Goal: Task Accomplishment & Management: Manage account settings

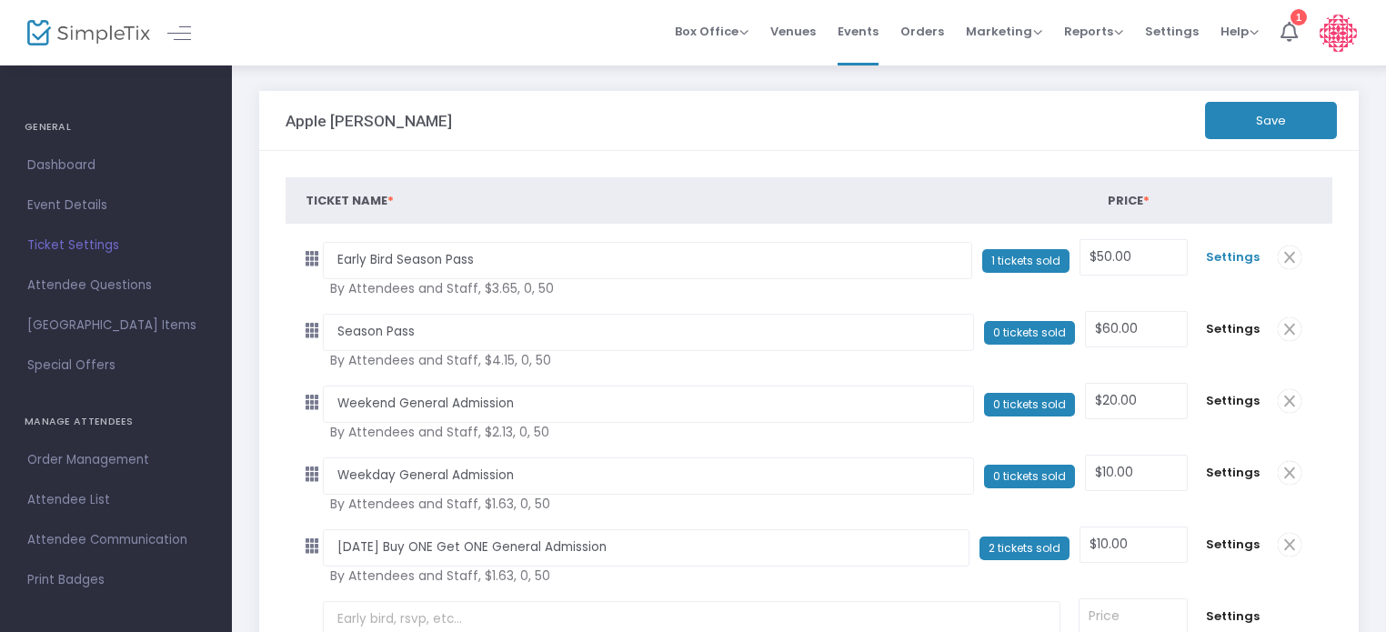
click at [1232, 257] on span "Settings" at bounding box center [1233, 257] width 54 height 18
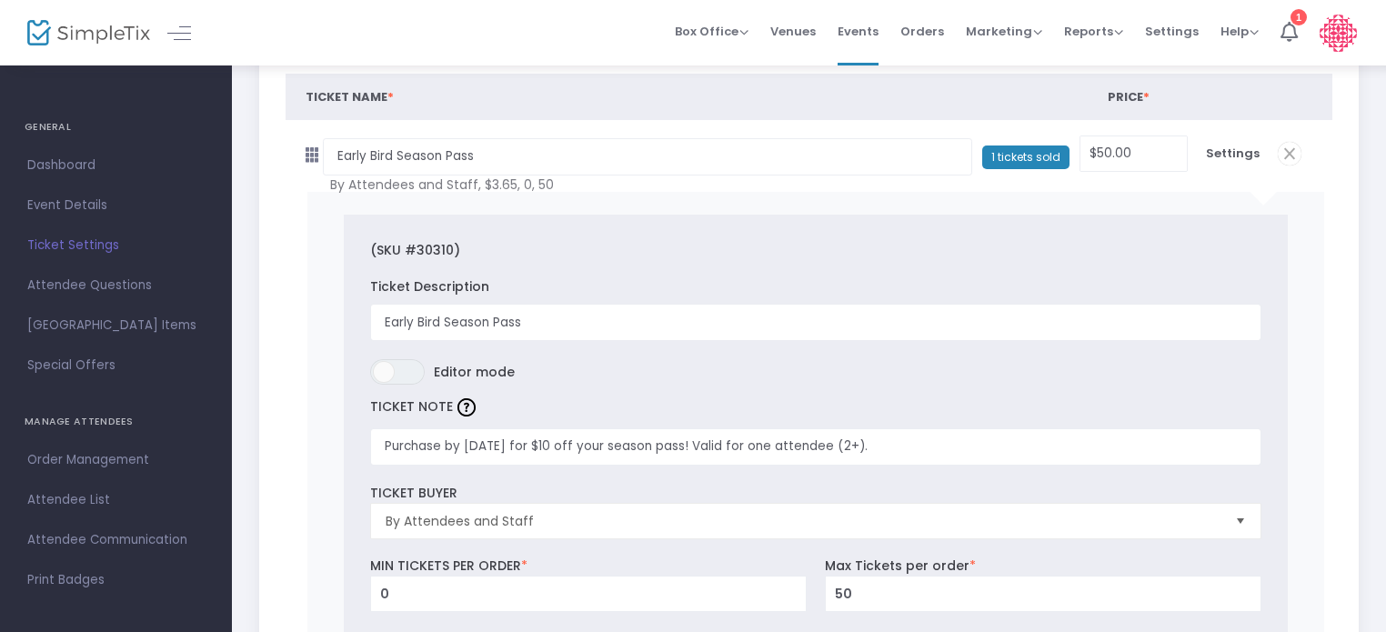
scroll to position [105, 0]
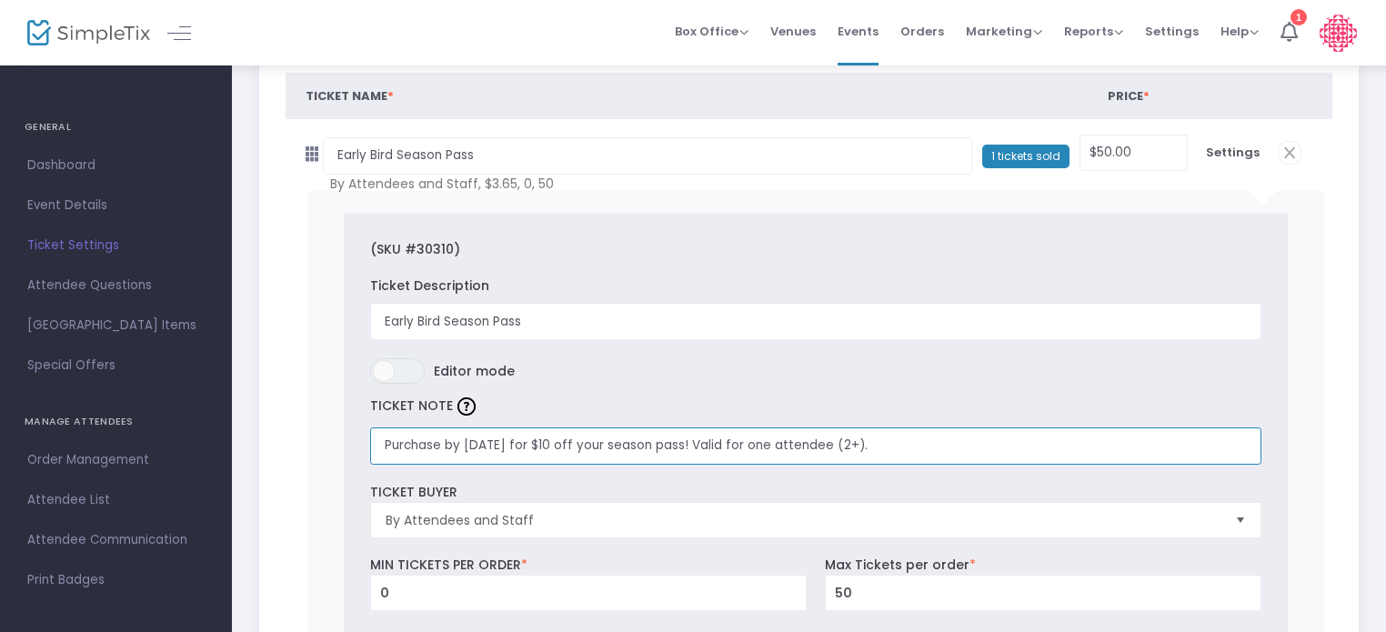
drag, startPoint x: 881, startPoint y: 443, endPoint x: 852, endPoint y: 445, distance: 29.2
click at [852, 445] on input "Purchase by [DATE] for $10 off your season pass! Valid for one attendee (2+)." at bounding box center [815, 446] width 891 height 37
click at [902, 447] on input "Purchase by [DATE] for $10 off your season pass! Valid for one attendee." at bounding box center [815, 446] width 891 height 37
click at [867, 442] on input "Purchase by [DATE] for $10 off your season pass! Valid for one attendee. 2 and …" at bounding box center [815, 446] width 891 height 37
click at [1062, 437] on input "Purchase by [DATE] for $10 off your season pass! Valid for one attendee. [DEMOG…" at bounding box center [815, 446] width 891 height 37
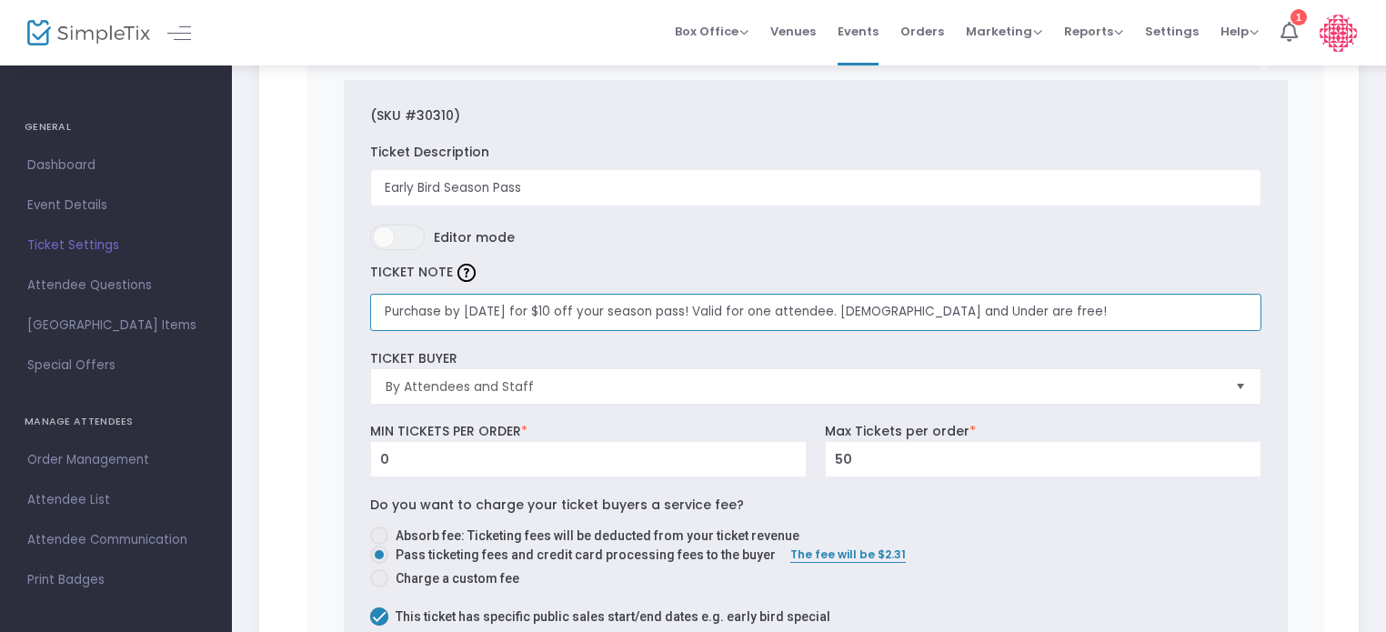
scroll to position [0, 0]
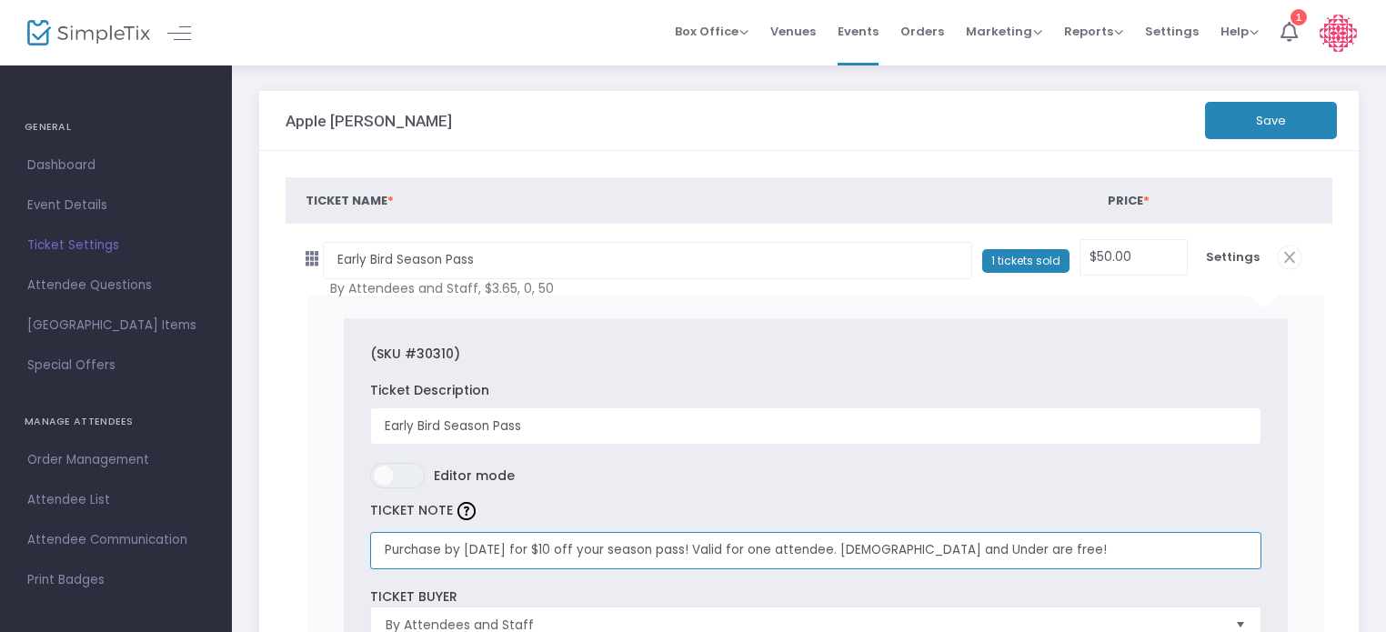
type input "Purchase by [DATE] for $10 off your season pass! Valid for one attendee. [DEMOG…"
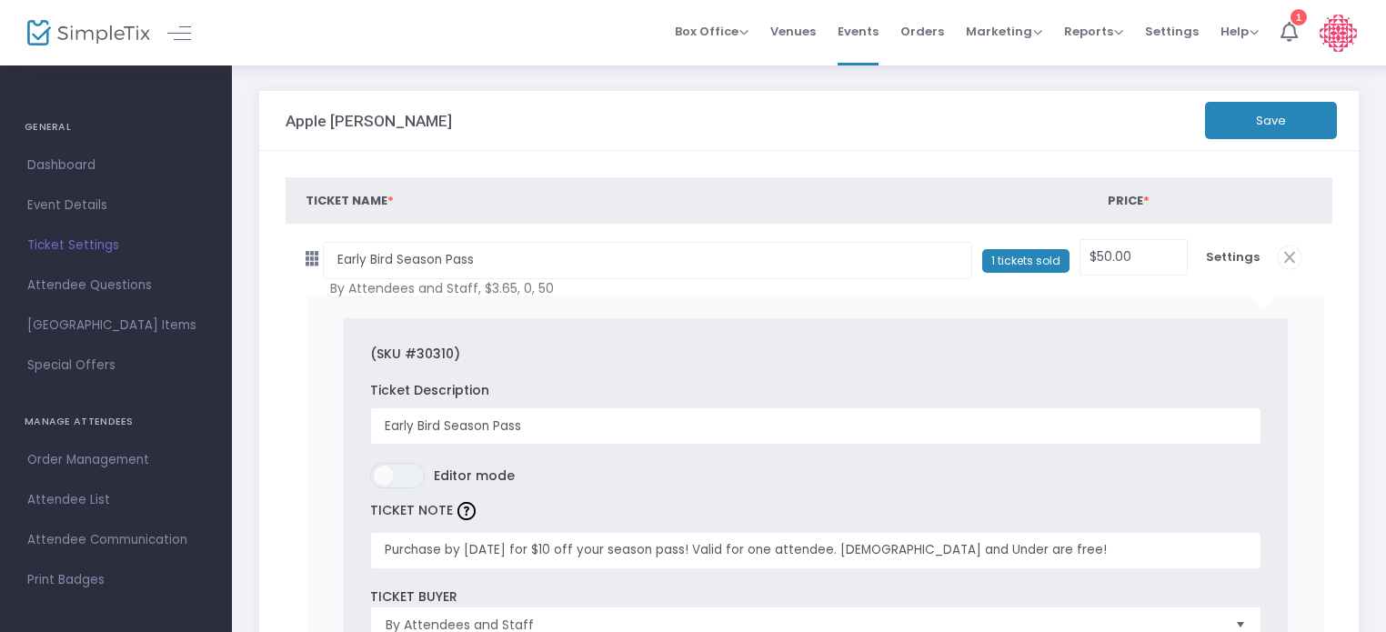
click at [1296, 116] on button "Save" at bounding box center [1271, 120] width 132 height 37
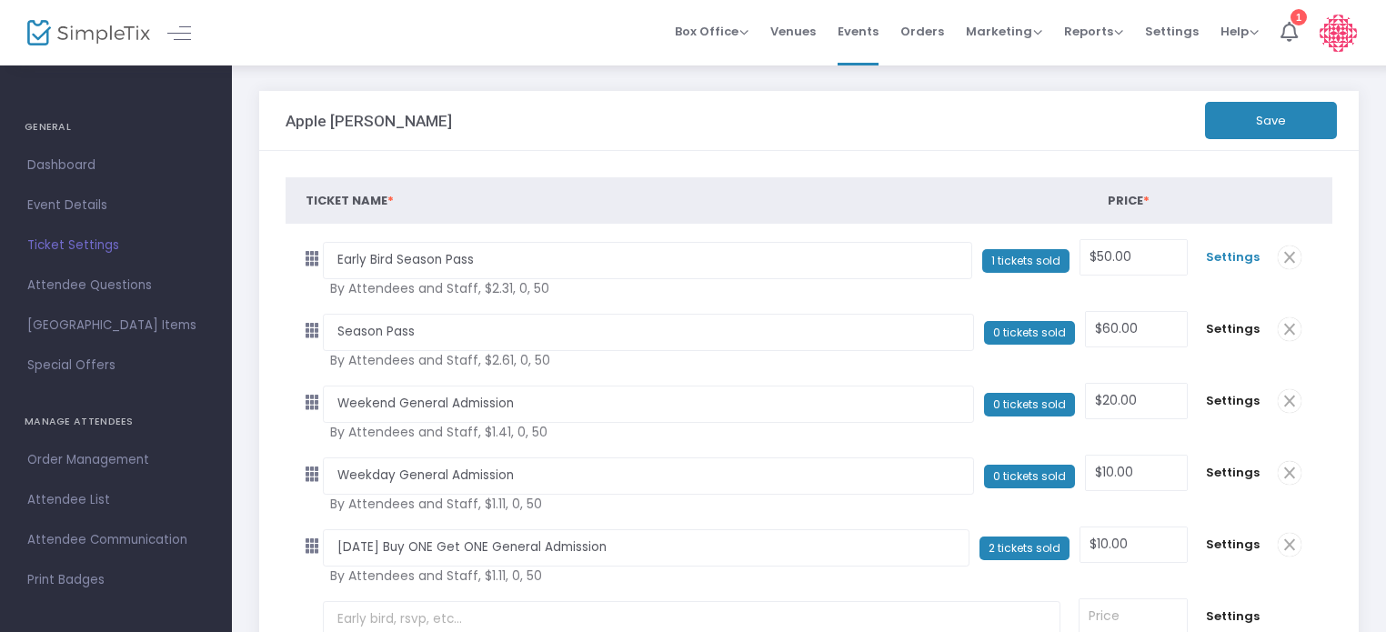
click at [1230, 257] on span "Settings" at bounding box center [1233, 257] width 54 height 18
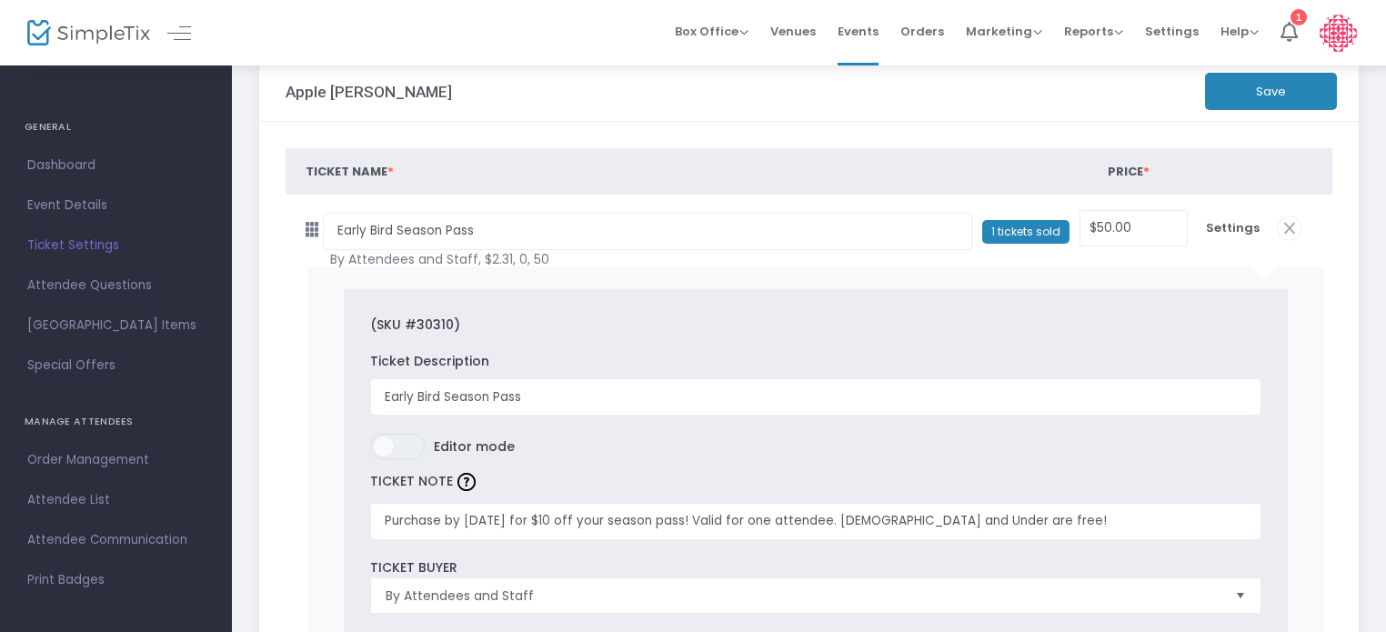
scroll to position [24, 0]
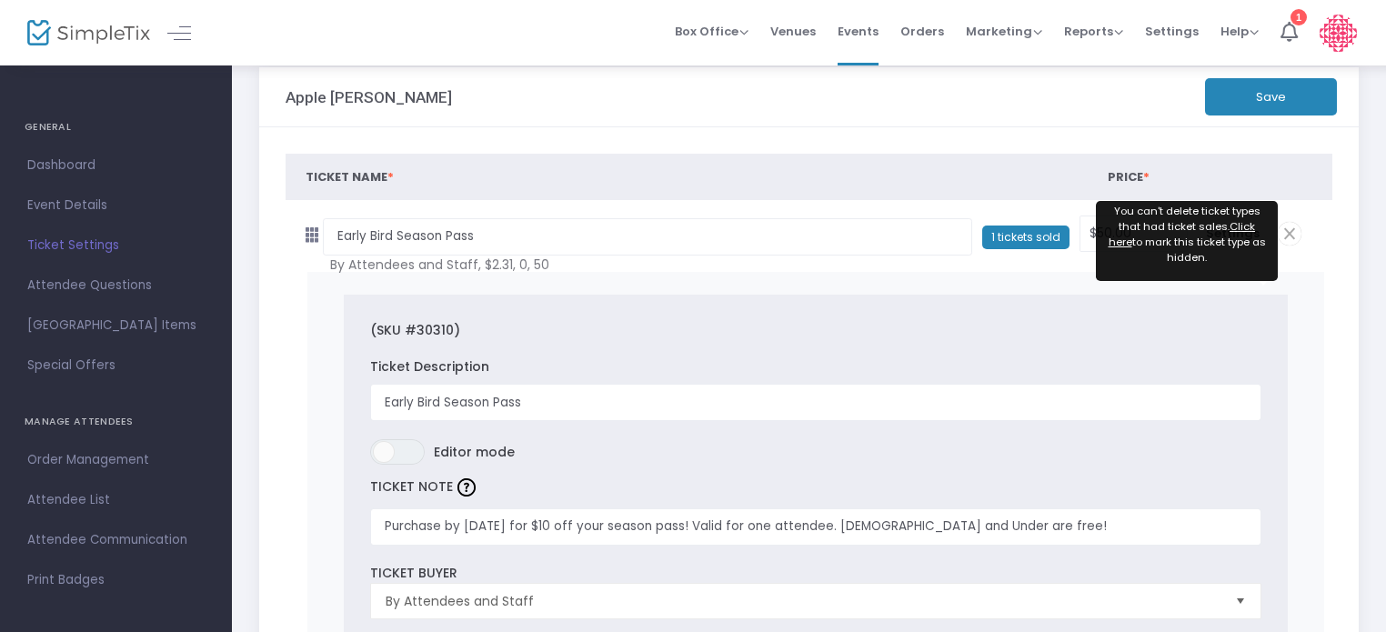
click at [1284, 95] on button "Save" at bounding box center [1271, 96] width 132 height 37
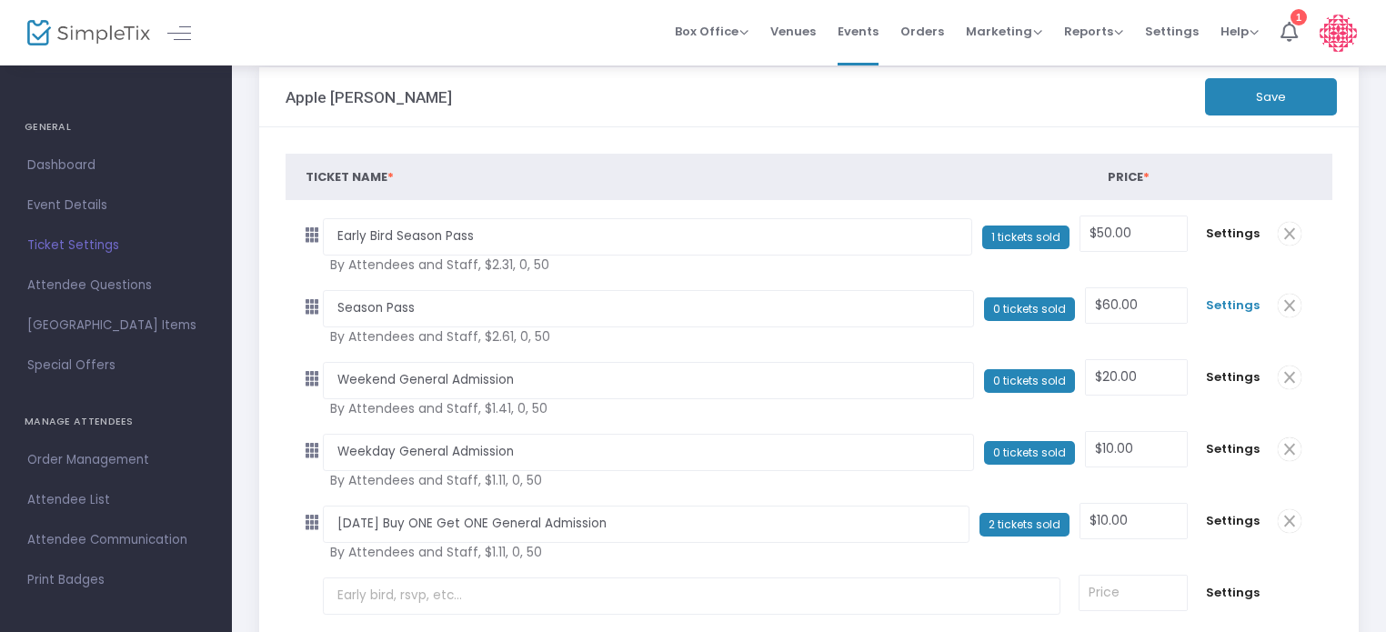
click at [1233, 304] on span "Settings" at bounding box center [1233, 306] width 54 height 18
